Goal: Information Seeking & Learning: Learn about a topic

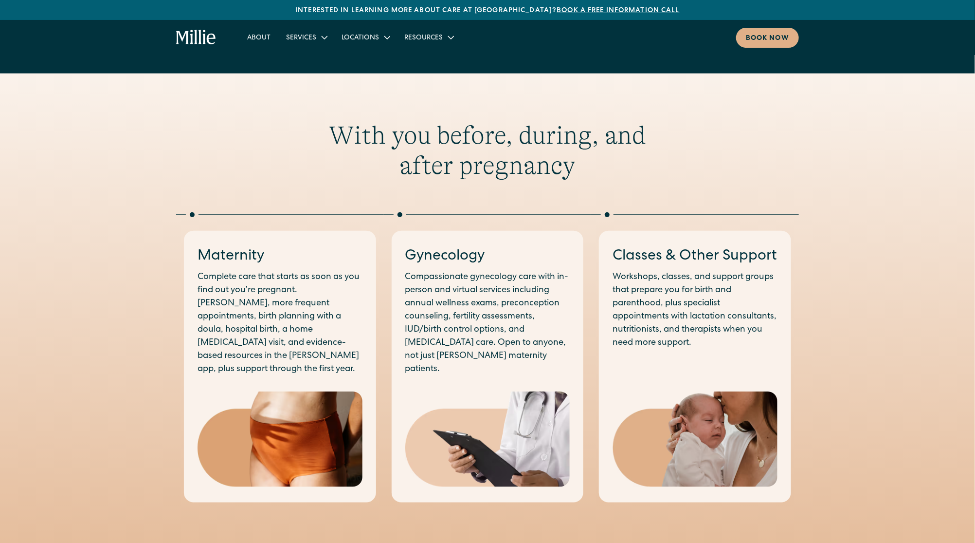
scroll to position [395, 0]
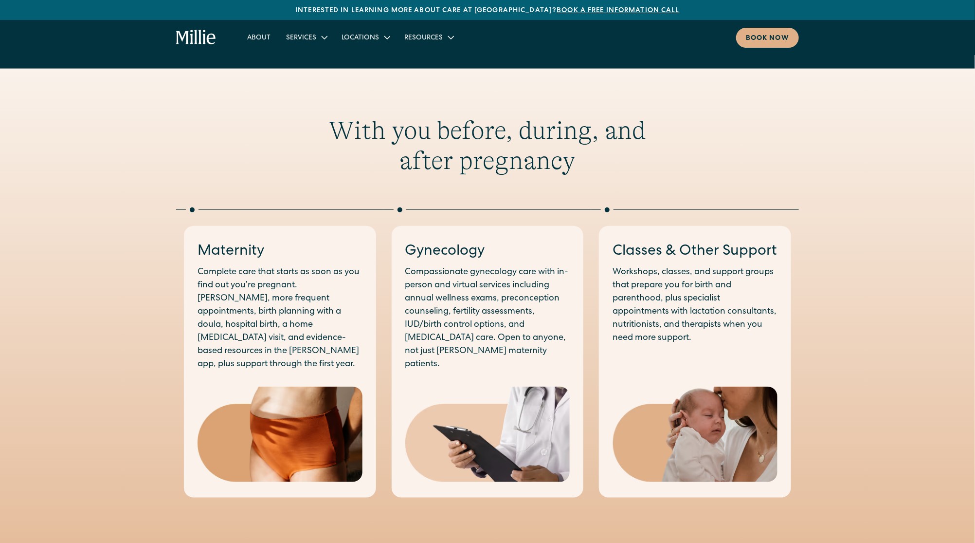
click at [254, 251] on h3 "Maternity" at bounding box center [280, 251] width 165 height 20
click at [309, 400] on img at bounding box center [280, 434] width 165 height 96
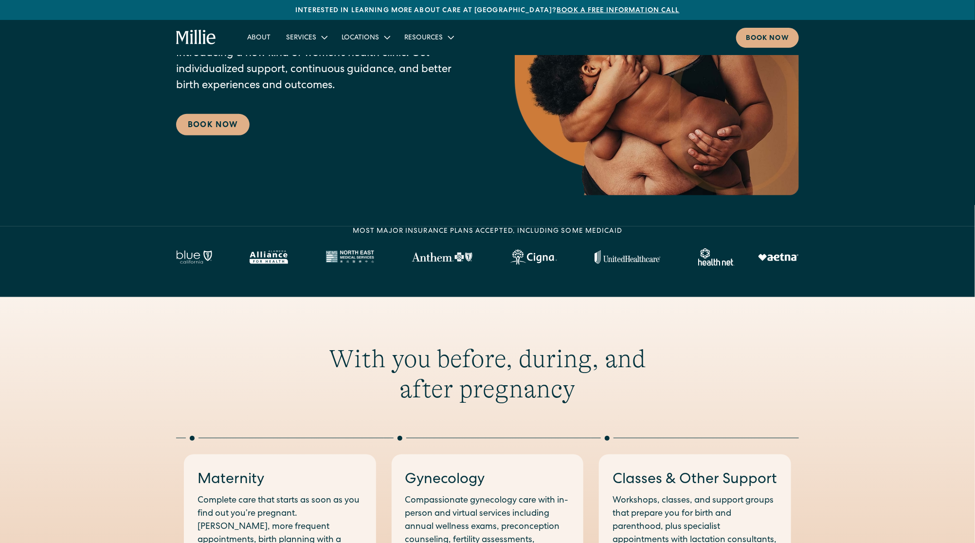
scroll to position [0, 0]
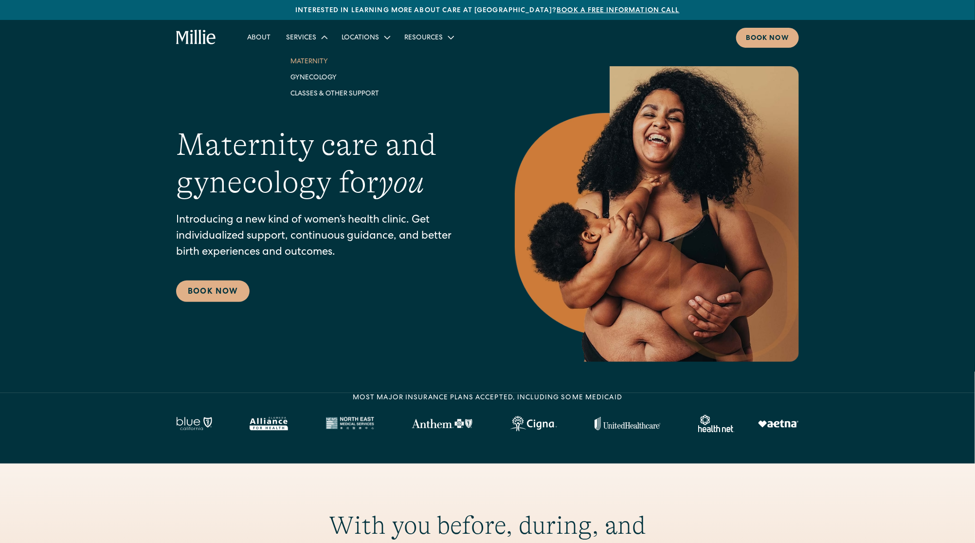
click at [310, 57] on link "Maternity" at bounding box center [335, 61] width 104 height 16
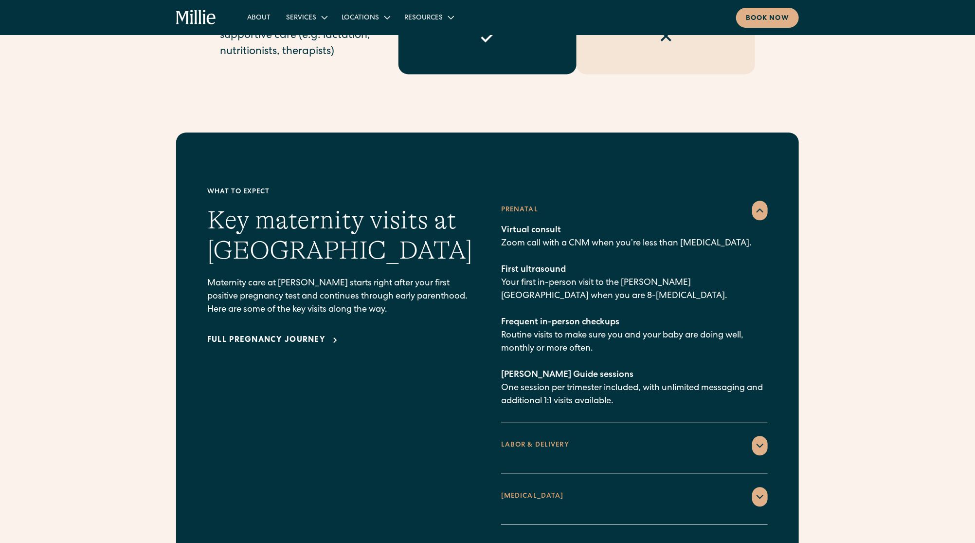
scroll to position [969, 0]
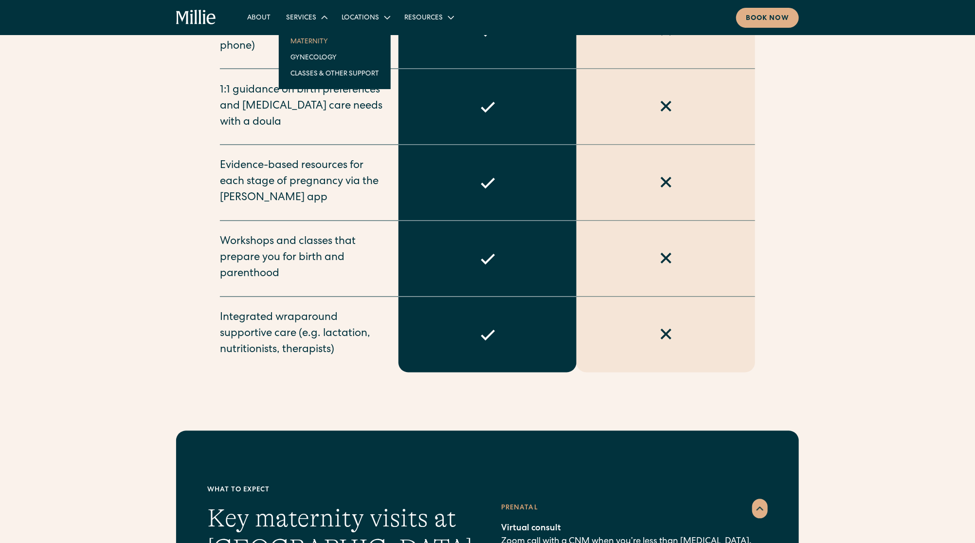
click at [310, 40] on link "Maternity" at bounding box center [335, 41] width 104 height 16
